Goal: Find contact information: Find contact information

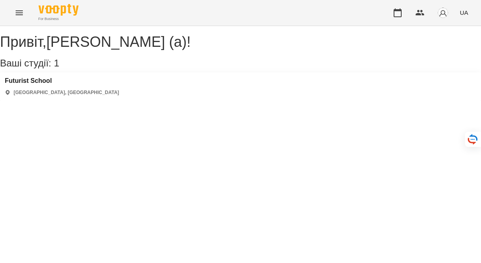
click at [445, 14] on img "button" at bounding box center [442, 12] width 11 height 11
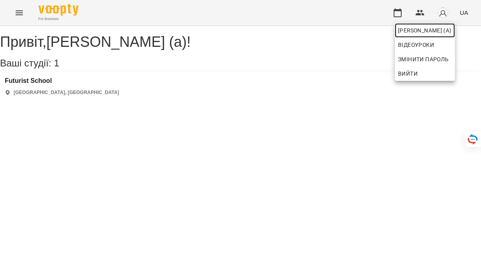
click at [431, 28] on span "[PERSON_NAME] (а)" at bounding box center [425, 31] width 54 height 10
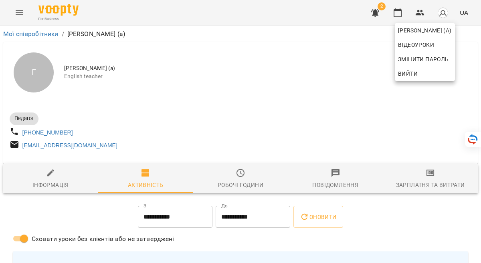
click at [273, 111] on div at bounding box center [240, 131] width 481 height 263
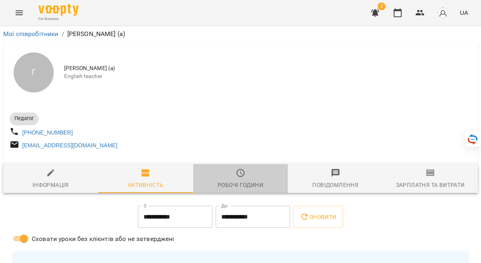
click at [242, 173] on icon "button" at bounding box center [241, 173] width 10 height 10
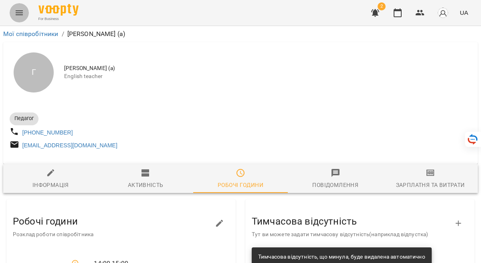
click at [17, 13] on icon "Menu" at bounding box center [19, 12] width 7 height 5
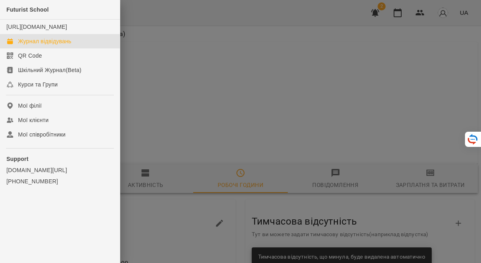
click at [34, 45] on link "Журнал відвідувань" at bounding box center [60, 41] width 120 height 14
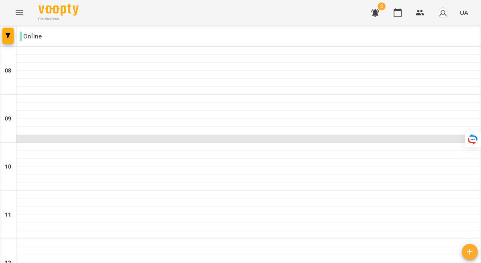
scroll to position [389, 0]
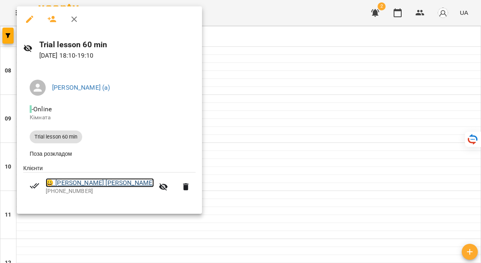
click at [71, 184] on link "😀 [PERSON_NAME] [PERSON_NAME]" at bounding box center [100, 183] width 108 height 10
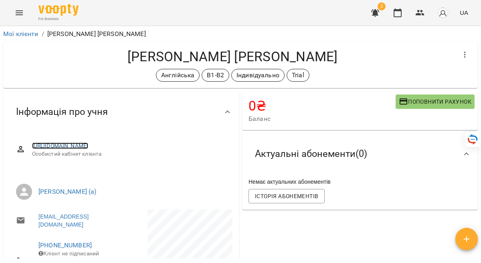
click at [88, 145] on link "[URL][DOMAIN_NAME]" at bounding box center [60, 146] width 57 height 6
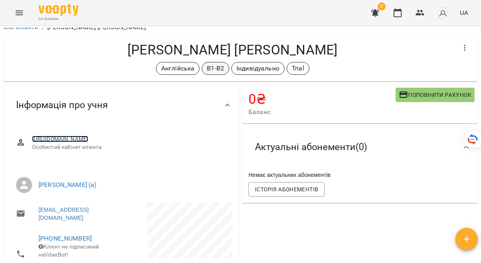
scroll to position [5, 0]
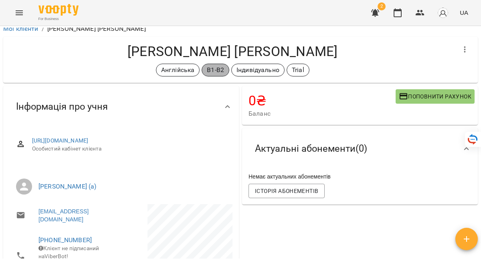
click at [218, 69] on p "В1-В2" at bounding box center [215, 70] width 17 height 10
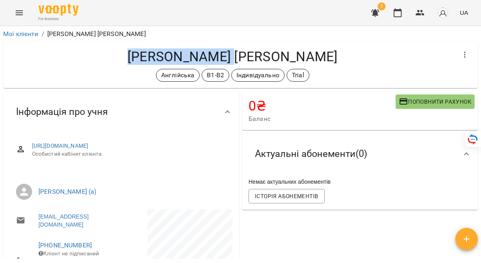
drag, startPoint x: 183, startPoint y: 56, endPoint x: 296, endPoint y: 52, distance: 113.5
click at [296, 52] on h4 "[PERSON_NAME] [PERSON_NAME]" at bounding box center [233, 56] width 446 height 16
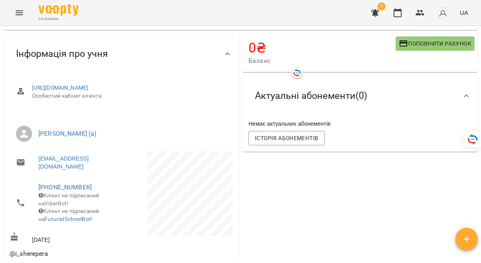
scroll to position [63, 0]
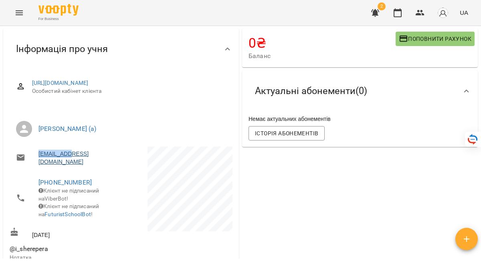
copy link "scherepera"
drag, startPoint x: 71, startPoint y: 164, endPoint x: 39, endPoint y: 164, distance: 31.7
click at [39, 164] on link "[EMAIL_ADDRESS][DOMAIN_NAME]" at bounding box center [75, 158] width 75 height 16
select select "******"
select select "*****"
